Goal: Task Accomplishment & Management: Complete application form

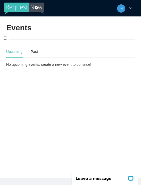
click at [5, 37] on span at bounding box center [4, 38] width 9 height 11
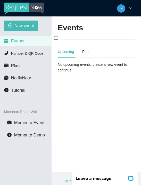
click at [6, 40] on icon "calendar" at bounding box center [6, 41] width 4 height 4
click at [13, 27] on button "New event" at bounding box center [21, 26] width 34 height 10
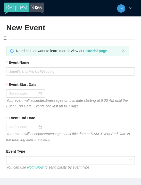
type textarea "[URL][DOMAIN_NAME]"
type textarea "Thanks for coming to Guitars and Cadillacs! Follow us on FB & IG @guitarsandcad…"
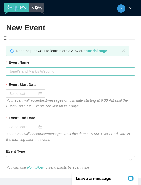
click at [92, 71] on input "Event Name" at bounding box center [70, 71] width 129 height 8
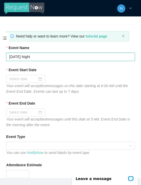
scroll to position [18, 0]
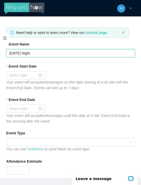
type input "[DATE] Night"
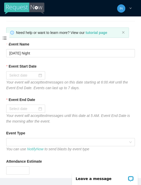
click at [16, 75] on input "Event Start Date" at bounding box center [23, 76] width 28 height 6
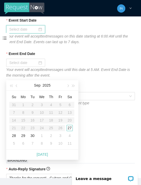
scroll to position [64, 0]
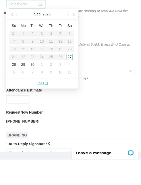
click at [49, 104] on div "[DATE]" at bounding box center [42, 109] width 72 height 10
click at [44, 107] on link "[DATE]" at bounding box center [42, 109] width 11 height 4
type input "[DATE]"
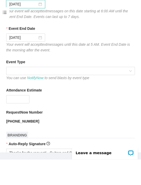
click at [83, 93] on span at bounding box center [70, 97] width 122 height 8
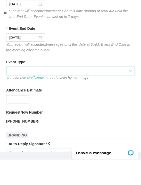
scroll to position [16, 0]
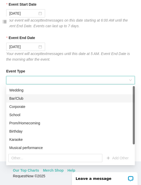
click at [31, 99] on div "Bar/Club" at bounding box center [70, 99] width 122 height 6
type textarea "Thanks for coming to Guitars and Cadillacs! Follow us on FB & IG @guitarsandcad…"
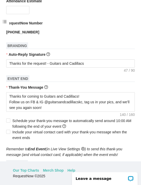
scroll to position [163, 0]
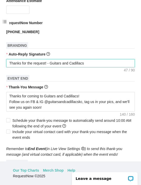
click at [108, 66] on textarea "Thanks for the request! - Guitars and Cadillacs" at bounding box center [70, 63] width 129 height 8
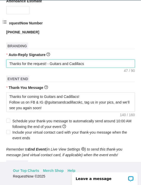
type textarea "Thanks for the request! - Guitars and Cadillacs"
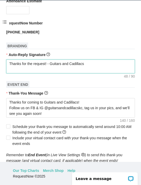
type textarea "Thanks for the request! - Guitars and Cadillacs T"
type textarea "Thanks for the request! - Guitars and Cadillacs To"
type textarea "Thanks for the request! - Guitars and Cadillacs Top"
type textarea "Thanks for the request! - Guitars and Cadillacs Tip"
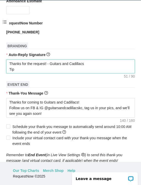
type textarea "Thanks for the request! - Guitars and Cadillacs Tip"
type textarea "Thanks for the request! - Guitars and Cadillacs Tip t"
type textarea "Thanks for the request! - Guitars and Cadillacs Tip th"
type textarea "Thanks for the request! - Guitars and Cadillacs Tip the"
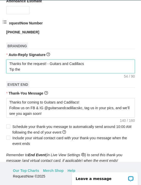
type textarea "Thanks for the request! - Guitars and Cadillacs Tip the"
type textarea "Thanks for the request! - Guitars and Cadillacs Tip the D"
type textarea "Thanks for the request! - Guitars and Cadillacs Tip the DJ"
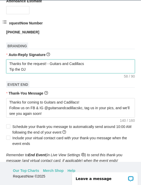
type textarea "Thanks for the request! - Guitars and Cadillacs Tip the DJ?"
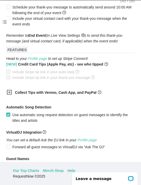
scroll to position [297, 0]
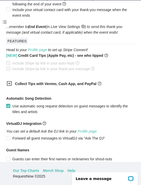
type textarea "Thanks for the request! - Guitars and Cadillacs Tip the DJ?"
click at [9, 82] on div "Collect Tips with Venmo, Cash App, and PayPal" at bounding box center [67, 84] width 129 height 13
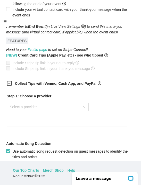
click at [78, 105] on input "search" at bounding box center [46, 107] width 72 height 8
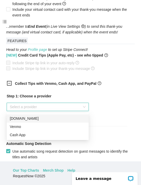
click at [17, 126] on div "Venmo" at bounding box center [48, 127] width 76 height 6
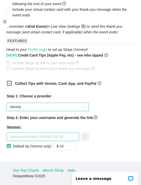
click at [64, 137] on input "text" at bounding box center [43, 137] width 72 height 8
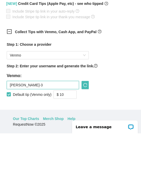
type input "[PERSON_NAME]-3"
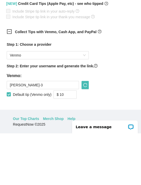
click at [72, 143] on input "$ 10" at bounding box center [65, 147] width 23 height 8
type input "$ 5"
click at [83, 135] on icon "reload" at bounding box center [85, 137] width 4 height 4
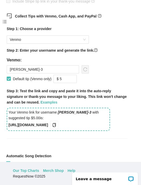
scroll to position [366, 0]
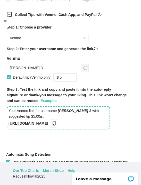
click at [56, 125] on icon "copy" at bounding box center [54, 123] width 4 height 4
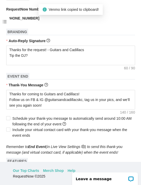
scroll to position [177, 0]
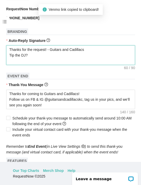
click at [14, 61] on textarea "Thanks for the request! - Guitars and Cadillacs Tip the DJ?" at bounding box center [70, 55] width 129 height 20
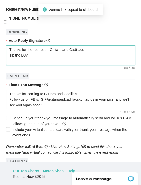
click at [12, 61] on textarea "Thanks for the request! - Guitars and Cadillacs Tip the DJ?" at bounding box center [70, 56] width 129 height 20
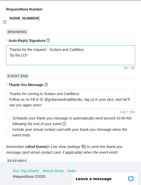
paste textarea "[URL][DOMAIN_NAME]"
type textarea "Thanks for the request! - Guitars and Cadillacs Tip the DJ? [URL][DOMAIN_NAME]"
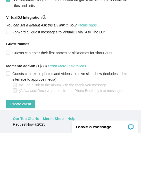
scroll to position [22, 0]
type textarea "Thanks for the request! - Guitars and Cadillacs Tip the DJ? [URL][DOMAIN_NAME]"
click at [22, 153] on span "Create event" at bounding box center [20, 156] width 21 height 6
type textarea "Thanks for coming to Guitars and Cadillacs! Follow us on FB & IG @guitarsandcad…"
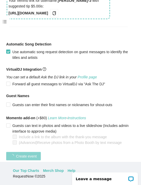
scroll to position [137, 0]
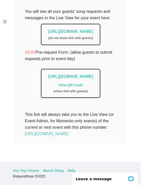
click at [64, 29] on link "[URL][DOMAIN_NAME]" at bounding box center [70, 31] width 45 height 4
